Goal: Go to known website: Access a specific website the user already knows

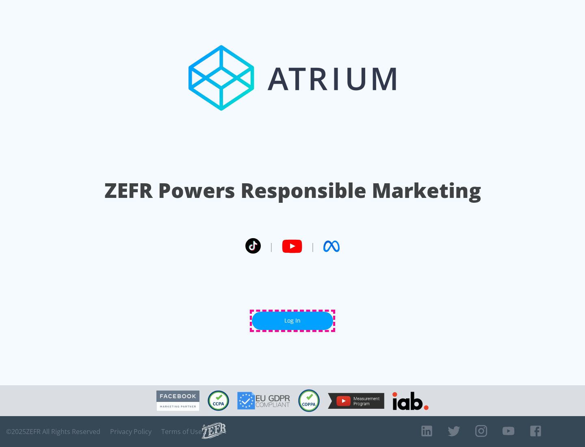
click at [292, 320] on link "Log In" at bounding box center [292, 321] width 81 height 18
